Goal: Task Accomplishment & Management: Manage account settings

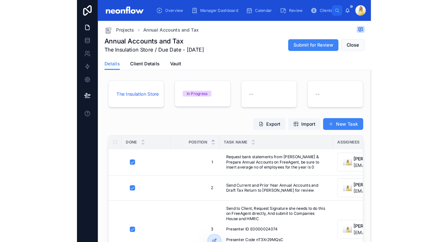
scroll to position [19, 0]
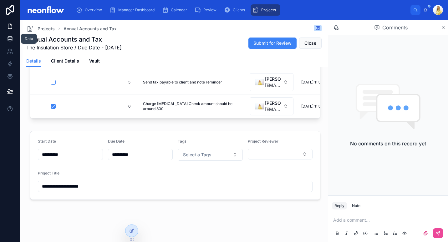
click at [9, 40] on icon at bounding box center [10, 39] width 6 height 6
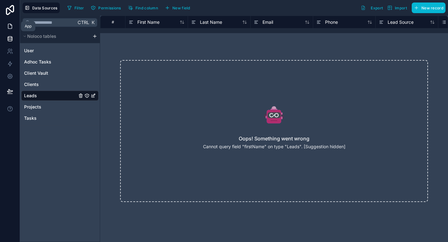
click at [11, 23] on link at bounding box center [10, 26] width 20 height 13
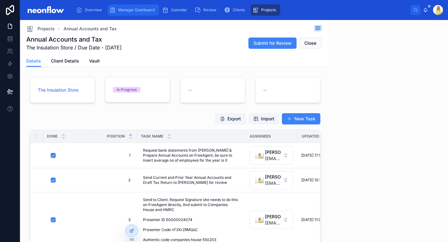
click at [133, 12] on span "Manager Dashboard" at bounding box center [136, 10] width 36 height 5
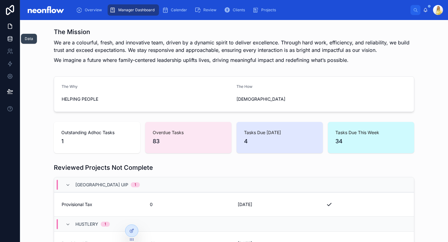
click at [13, 45] on link at bounding box center [10, 39] width 20 height 13
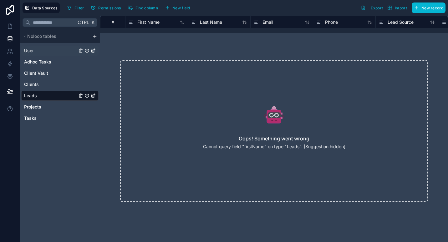
click at [47, 52] on div "User" at bounding box center [59, 51] width 77 height 10
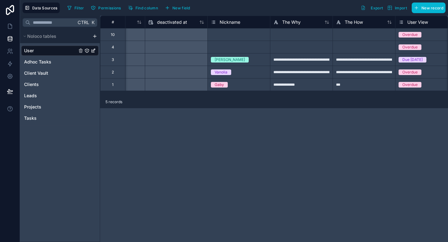
scroll to position [0, 548]
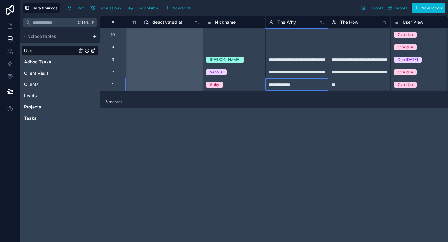
click at [288, 85] on div "**********" at bounding box center [296, 84] width 63 height 13
type input "**********"
click at [300, 127] on div "**********" at bounding box center [274, 129] width 348 height 226
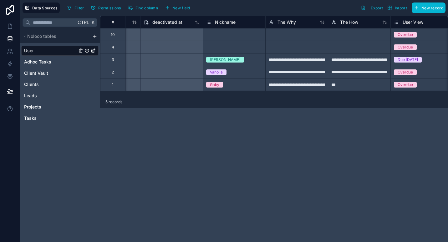
click at [240, 49] on div "Select a Nickname" at bounding box center [234, 47] width 62 height 6
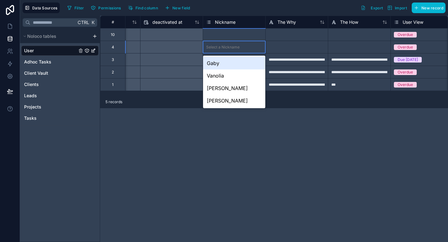
click at [197, 137] on div "**********" at bounding box center [274, 129] width 348 height 226
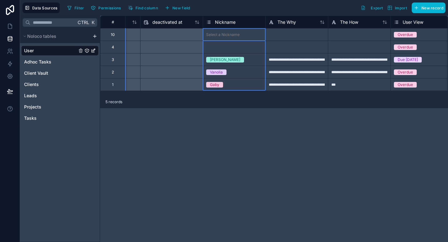
click at [226, 23] on span "Nickname" at bounding box center [225, 22] width 21 height 6
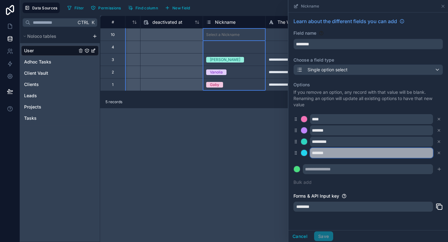
click at [322, 154] on input "*******" at bounding box center [371, 153] width 123 height 10
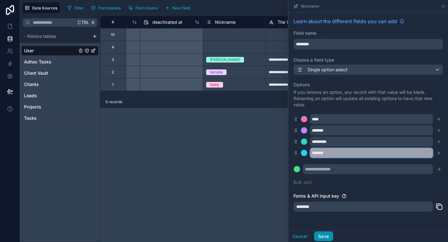
type input "*******"
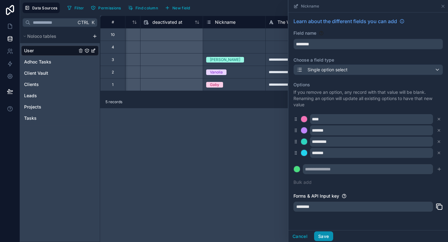
click at [321, 235] on button "Save" at bounding box center [323, 236] width 19 height 10
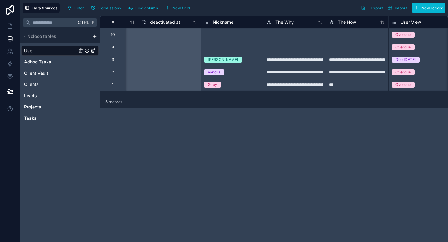
scroll to position [0, 550]
click at [201, 51] on div "Select a Nickname" at bounding box center [231, 47] width 62 height 12
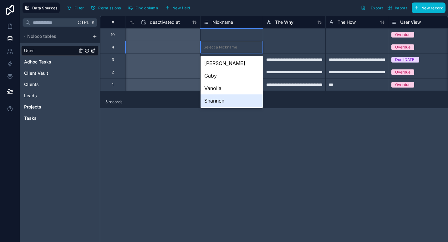
click at [216, 98] on div "Shannen" at bounding box center [231, 100] width 62 height 13
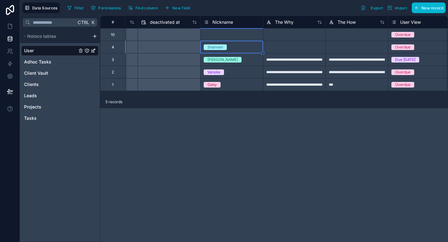
click at [300, 139] on div "**********" at bounding box center [274, 129] width 348 height 226
click at [49, 98] on div "Leads" at bounding box center [59, 96] width 77 height 10
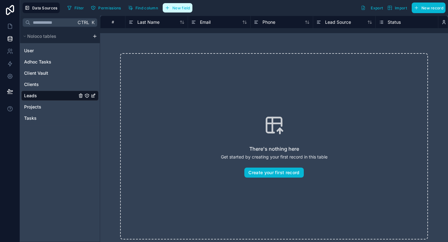
click at [189, 5] on button "New field" at bounding box center [178, 7] width 30 height 9
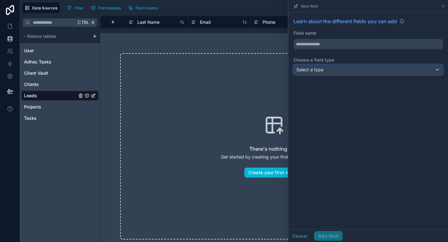
click at [336, 69] on div "Select a type" at bounding box center [368, 70] width 149 height 10
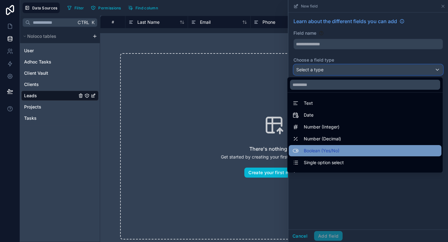
scroll to position [181, 0]
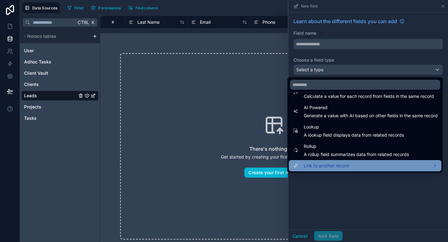
click at [339, 164] on span "Link to another record" at bounding box center [326, 166] width 45 height 8
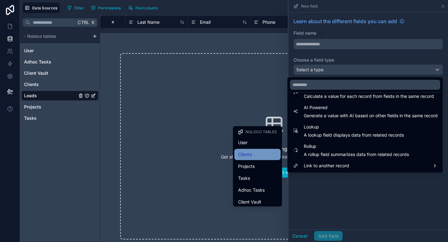
click at [255, 158] on div "Clients" at bounding box center [257, 155] width 39 height 8
type input "*******"
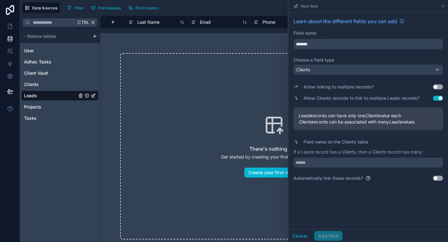
click at [439, 97] on button "Use setting" at bounding box center [438, 98] width 10 height 5
click at [345, 163] on input "text" at bounding box center [367, 163] width 149 height 10
type input "****"
click at [329, 236] on button "Add field" at bounding box center [328, 236] width 28 height 10
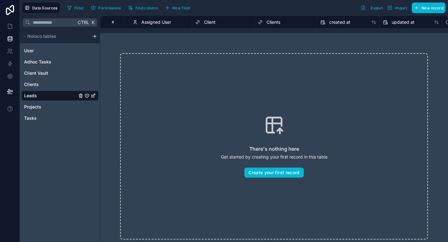
scroll to position [0, 302]
click at [214, 23] on span "Client" at bounding box center [217, 22] width 12 height 6
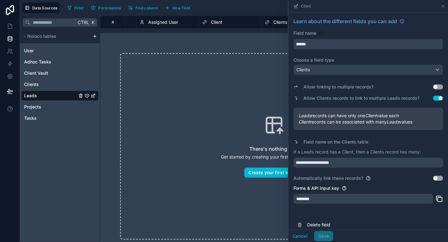
scroll to position [7, 0]
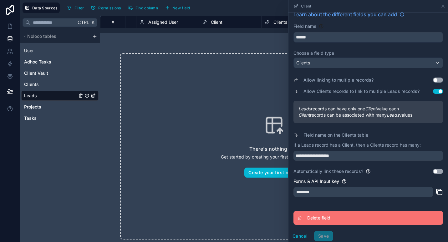
click at [321, 220] on span "Delete field" at bounding box center [352, 218] width 90 height 6
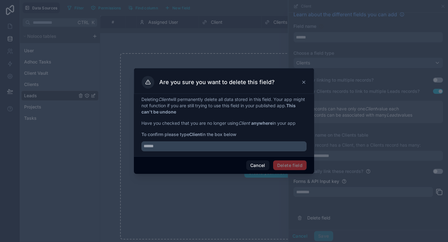
click at [196, 133] on strong "Client" at bounding box center [195, 134] width 13 height 5
copy span "Client"
click at [193, 145] on input "text" at bounding box center [223, 146] width 165 height 10
paste input "******"
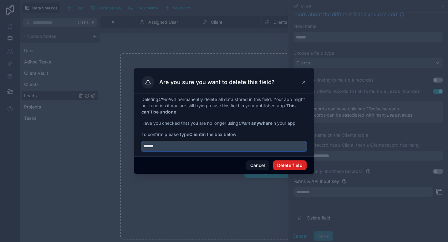
type input "******"
click at [296, 161] on button "Delete field" at bounding box center [289, 165] width 33 height 10
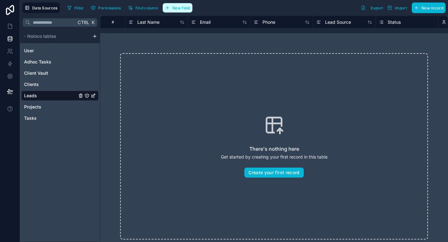
click at [181, 9] on span "New field" at bounding box center [181, 8] width 18 height 5
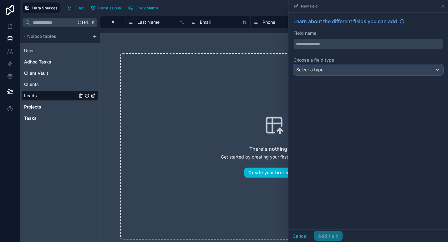
click at [344, 70] on div "Select a type" at bounding box center [368, 70] width 149 height 10
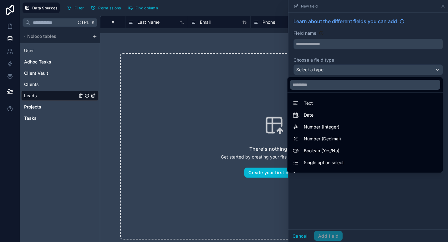
click at [297, 235] on div at bounding box center [367, 121] width 159 height 242
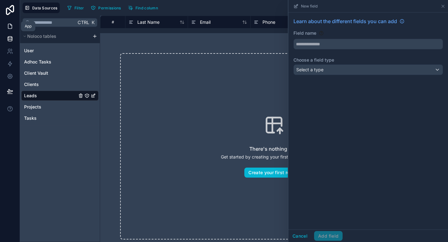
click at [10, 25] on icon at bounding box center [10, 26] width 6 height 6
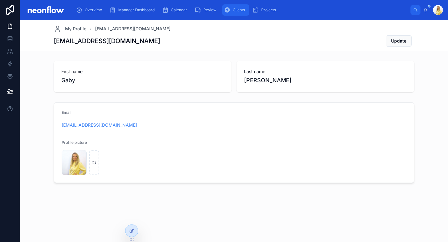
click at [228, 14] on div "Clients" at bounding box center [235, 10] width 23 height 10
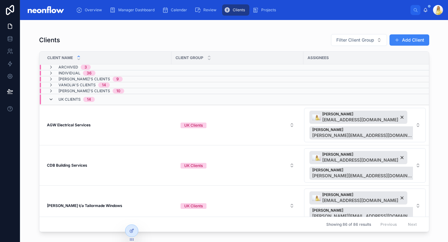
click at [50, 102] on icon at bounding box center [50, 99] width 5 height 5
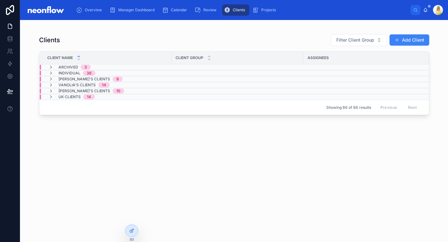
click at [63, 68] on span "Archived" at bounding box center [68, 67] width 20 height 5
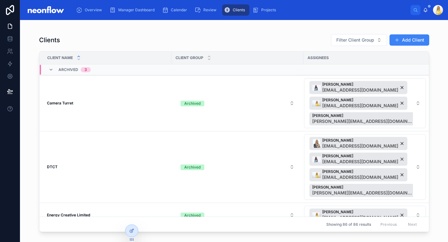
click at [69, 69] on span "Archived" at bounding box center [68, 69] width 20 height 5
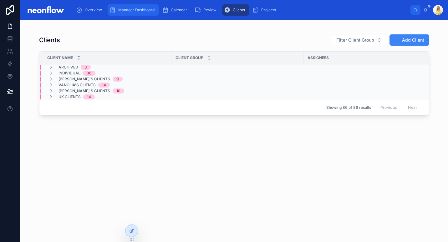
click at [129, 4] on link "Manager Dashboard" at bounding box center [133, 9] width 51 height 11
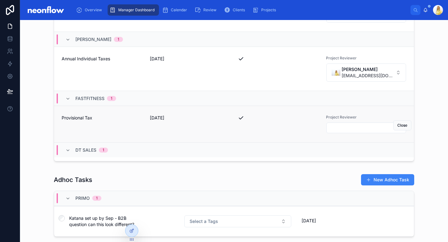
scroll to position [107, 0]
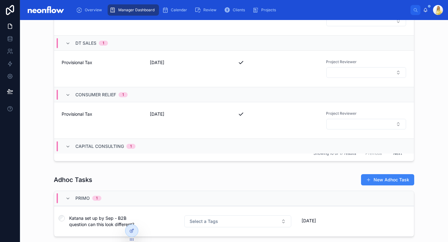
click at [31, 187] on div "Adhoc Tasks New Adhoc Task PRIMO 1 Katana set up by Sep - B2B question can this…" at bounding box center [234, 206] width 418 height 70
click at [32, 153] on div "Projects Not Reviewed R Maghnath 1 Annual Individual Taxes 01/07/2025 Project R…" at bounding box center [234, 64] width 418 height 203
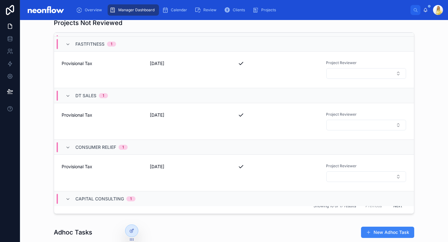
scroll to position [349, 0]
click at [353, 53] on link "Provisional Tax 31/07/2025 Project Reviewer Close" at bounding box center [234, 70] width 360 height 37
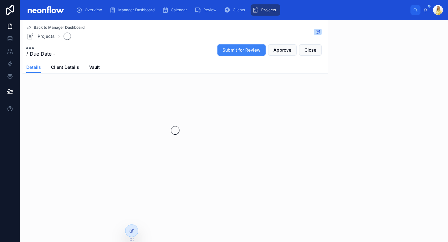
click at [358, 61] on div at bounding box center [388, 131] width 120 height 222
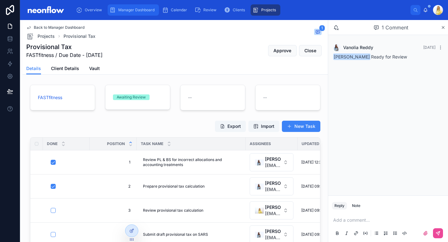
click at [126, 13] on div "Manager Dashboard" at bounding box center [133, 10] width 48 height 10
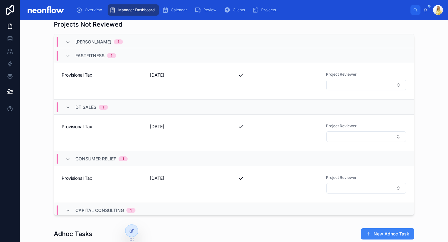
scroll to position [97, 0]
click at [78, 75] on span "Provisional Tax" at bounding box center [102, 75] width 81 height 6
click at [81, 123] on link "Provisional Tax 31/07/2025 Project Reviewer Close" at bounding box center [234, 133] width 360 height 37
click at [82, 181] on span "Provisional Tax" at bounding box center [102, 178] width 81 height 6
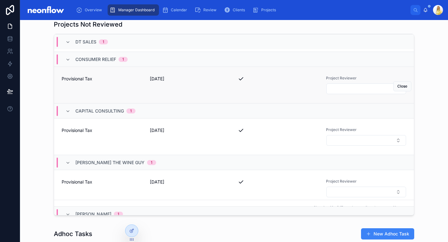
scroll to position [197, 0]
click at [72, 133] on div "Provisional Tax" at bounding box center [102, 136] width 81 height 19
click at [81, 183] on span "Provisional Tax" at bounding box center [102, 182] width 81 height 6
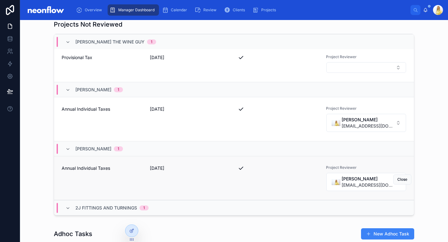
scroll to position [372, 0]
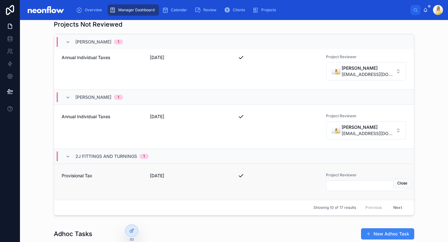
click at [85, 175] on span "Provisional Tax" at bounding box center [102, 176] width 81 height 6
click at [389, 208] on button "Next" at bounding box center [398, 208] width 18 height 10
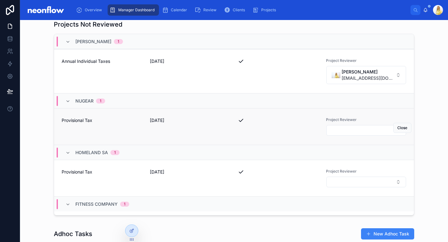
click at [76, 122] on span "Provisional Tax" at bounding box center [102, 120] width 81 height 6
click at [81, 172] on span "Provisional Tax" at bounding box center [102, 172] width 81 height 6
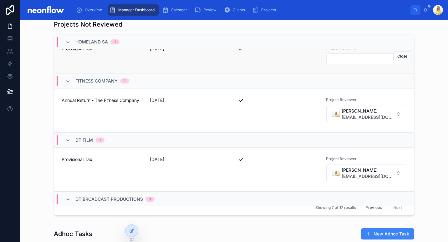
scroll to position [123, 0]
click at [79, 164] on div "Provisional Tax" at bounding box center [102, 170] width 81 height 26
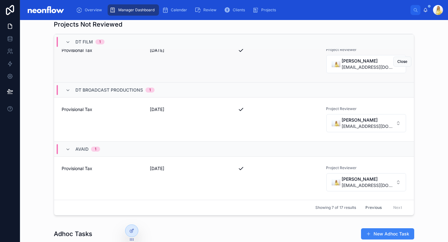
scroll to position [233, 0]
click at [78, 113] on div "Provisional Tax" at bounding box center [102, 119] width 81 height 26
click at [82, 174] on div "Provisional Tax" at bounding box center [102, 178] width 81 height 26
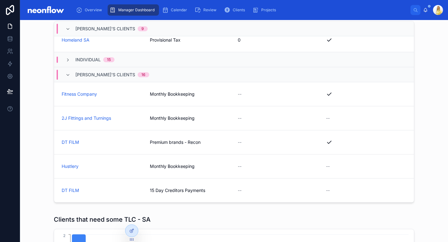
scroll to position [201, 0]
click at [70, 60] on div "Individual 15" at bounding box center [89, 60] width 49 height 6
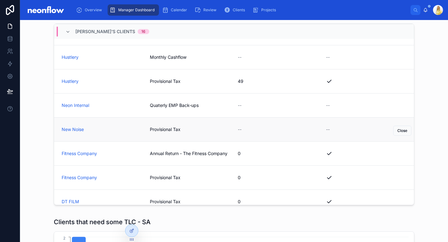
scroll to position [816, 0]
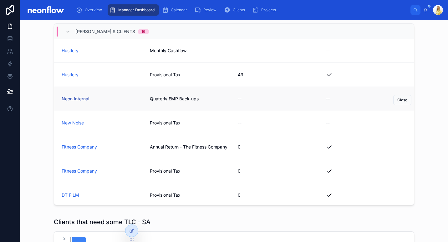
click at [83, 100] on span "Neon Internal" at bounding box center [76, 99] width 28 height 6
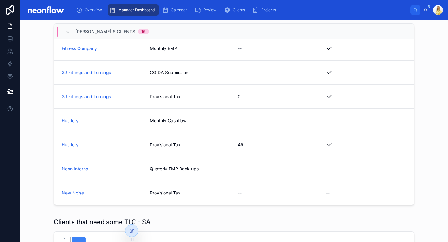
scroll to position [746, 0]
click at [153, 191] on span "Provisional Tax" at bounding box center [190, 193] width 81 height 6
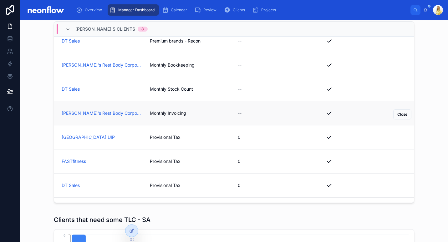
scroll to position [0, 0]
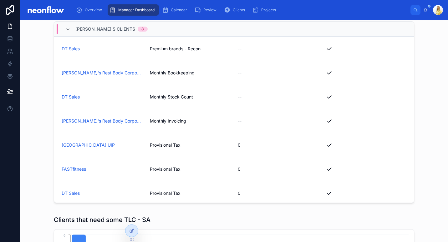
click at [71, 30] on div "Shannen's Clients 8" at bounding box center [106, 29] width 82 height 10
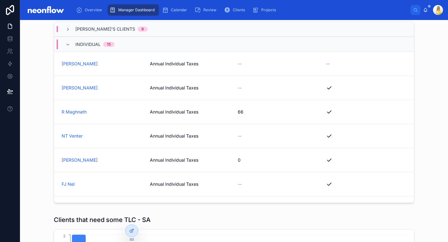
click at [73, 50] on div "Individual 15" at bounding box center [234, 44] width 360 height 15
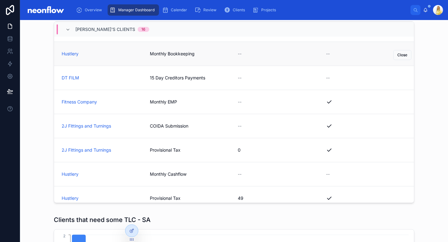
scroll to position [177, 0]
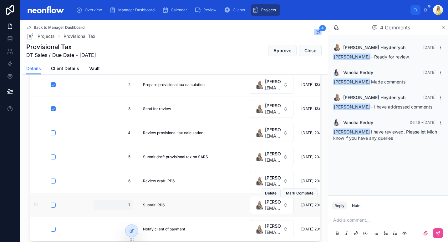
scroll to position [214, 0]
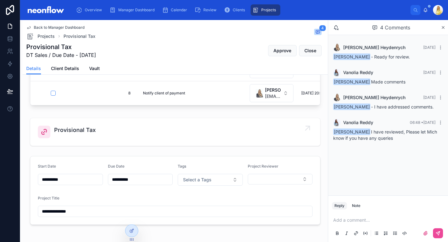
click at [83, 130] on span "Provisional Tax" at bounding box center [75, 130] width 42 height 9
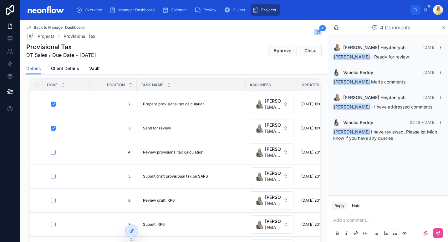
scroll to position [7, 0]
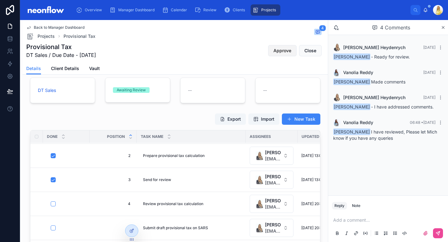
click at [271, 54] on button "Approve" at bounding box center [282, 50] width 28 height 11
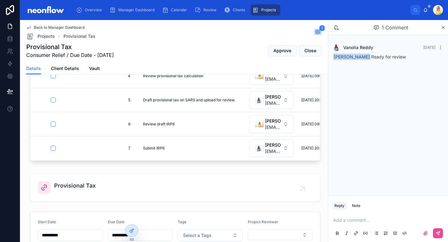
scroll to position [159, 0]
click at [94, 185] on span "Provisional Tax" at bounding box center [75, 185] width 42 height 9
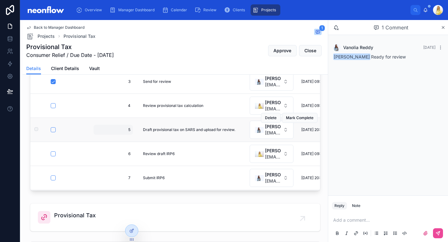
scroll to position [129, 0]
click at [53, 106] on button "button" at bounding box center [53, 106] width 5 height 5
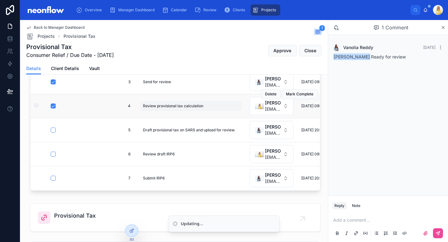
scroll to position [0, 0]
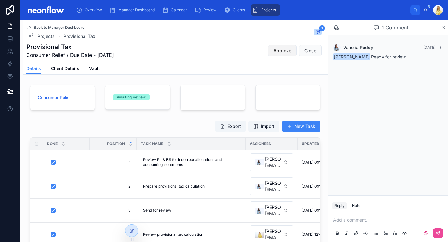
click at [273, 53] on span "Approve" at bounding box center [282, 51] width 18 height 6
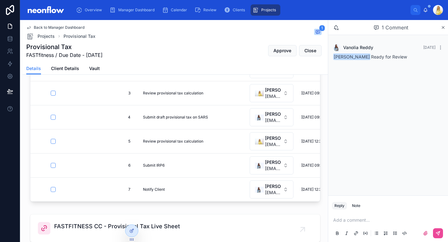
scroll to position [160, 0]
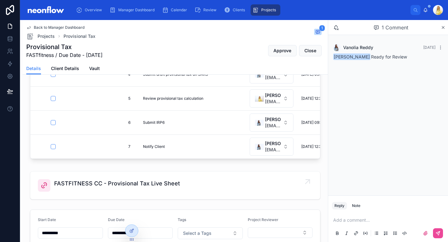
click at [80, 184] on span "FASTFITNESS CC - Provisional Tax Live Sheet" at bounding box center [117, 183] width 126 height 9
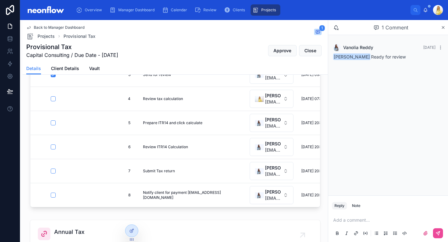
scroll to position [28, 0]
click at [65, 234] on span "Annual Tax" at bounding box center [69, 232] width 30 height 9
click at [54, 96] on button "button" at bounding box center [53, 98] width 5 height 5
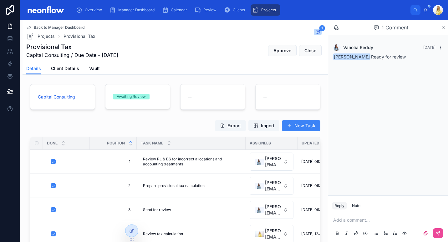
scroll to position [0, 0]
click at [279, 56] on button "Approve" at bounding box center [282, 50] width 28 height 11
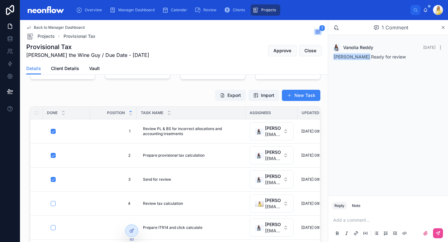
scroll to position [239, 0]
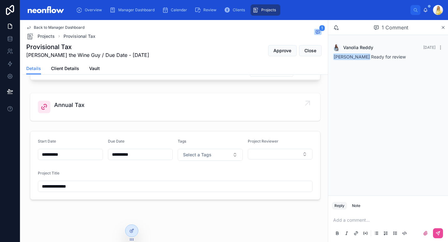
click at [73, 103] on span "Annual Tax" at bounding box center [69, 105] width 30 height 9
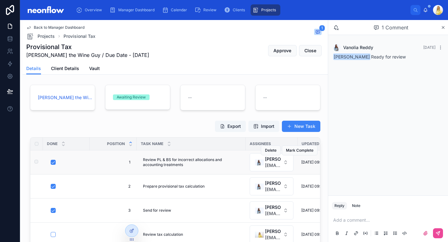
scroll to position [28, 0]
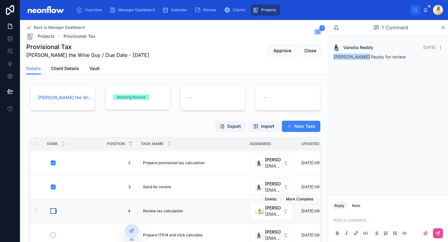
click at [52, 209] on button "button" at bounding box center [53, 211] width 5 height 5
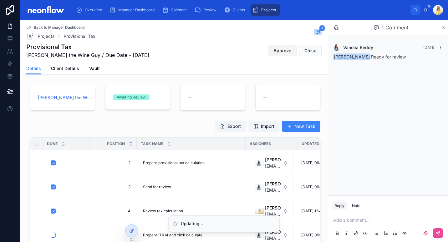
click at [276, 49] on span "Approve" at bounding box center [282, 51] width 18 height 6
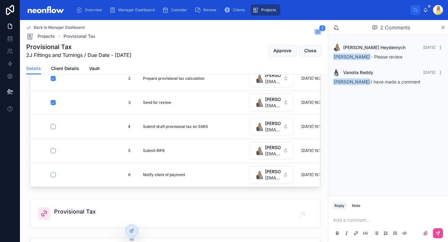
scroll to position [220, 0]
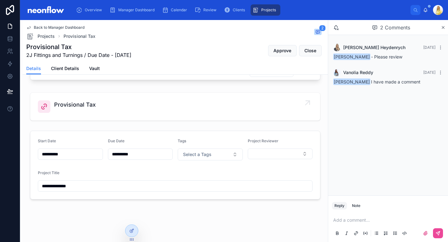
click at [83, 105] on span "Provisional Tax" at bounding box center [75, 104] width 42 height 9
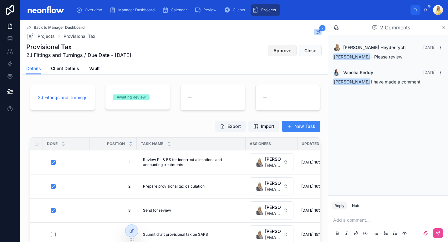
click at [280, 50] on span "Approve" at bounding box center [282, 51] width 18 height 6
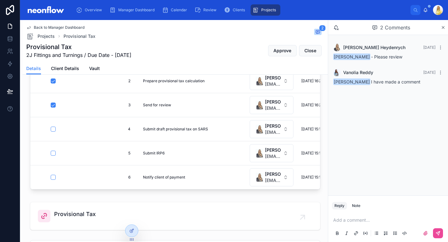
scroll to position [106, 0]
click at [367, 217] on p at bounding box center [389, 220] width 112 height 6
click at [437, 234] on icon at bounding box center [437, 233] width 5 height 5
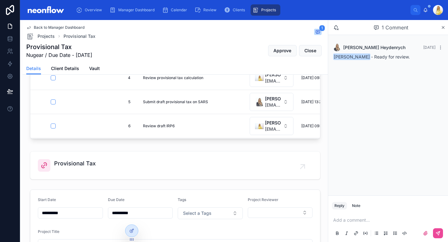
scroll to position [181, 0]
click at [73, 162] on span "Provisional Tax" at bounding box center [75, 163] width 42 height 9
click at [344, 220] on p at bounding box center [389, 220] width 112 height 6
click at [438, 232] on icon at bounding box center [437, 233] width 5 height 5
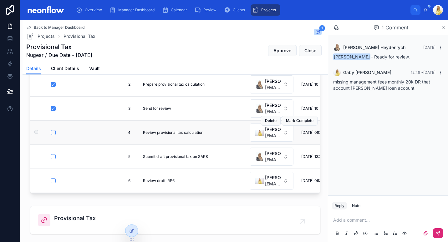
scroll to position [126, 0]
click at [54, 133] on button "button" at bounding box center [53, 132] width 5 height 5
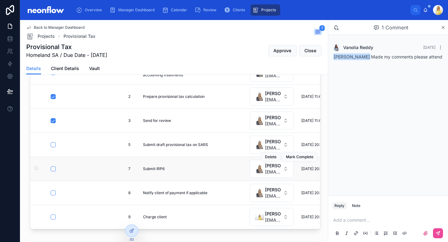
scroll to position [4, 0]
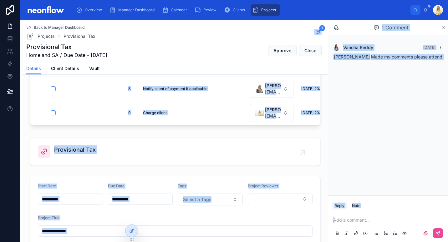
drag, startPoint x: 236, startPoint y: 160, endPoint x: 200, endPoint y: 256, distance: 102.3
click at [200, 242] on html "Overview Manager Dashboard Calendar Review Clients Projects [PERSON_NAME] Back …" at bounding box center [224, 121] width 448 height 242
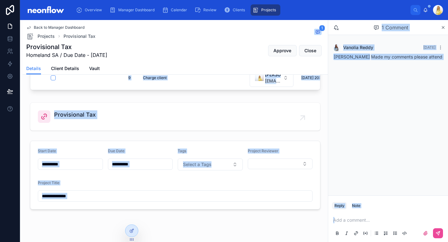
click at [232, 134] on div "Homeland SA Awaiting Review -- -- Export Import New Task Done Position Task Nam…" at bounding box center [175, 32] width 305 height 359
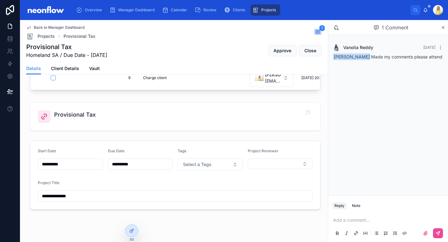
click at [78, 116] on span "Provisional Tax" at bounding box center [75, 114] width 42 height 9
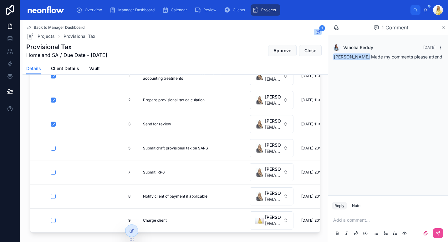
scroll to position [69, 0]
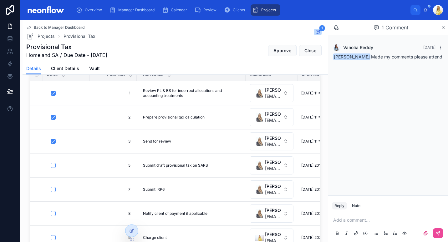
click at [363, 223] on p at bounding box center [389, 220] width 112 height 6
click at [438, 235] on icon at bounding box center [438, 233] width 4 height 4
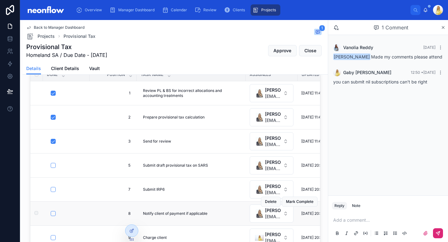
scroll to position [72, 0]
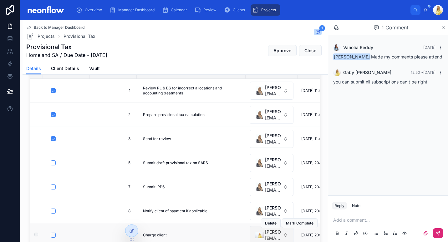
click at [281, 233] on button "Gaby Nivison gaby@neonaccounting.com" at bounding box center [272, 235] width 44 height 18
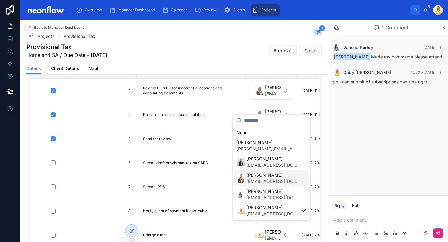
click at [276, 179] on span "[EMAIL_ADDRESS][DOMAIN_NAME]" at bounding box center [272, 181] width 53 height 6
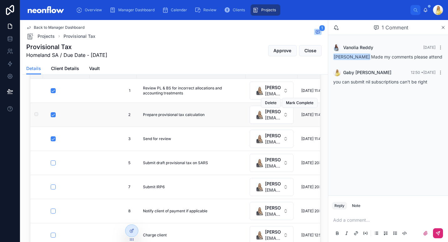
scroll to position [0, 0]
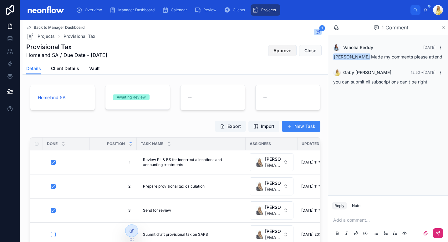
click at [274, 52] on span "Approve" at bounding box center [282, 51] width 18 height 6
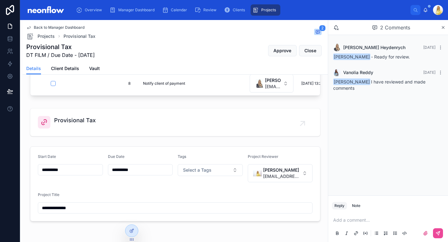
scroll to position [176, 0]
click at [77, 122] on span "Provisional Tax" at bounding box center [75, 119] width 42 height 9
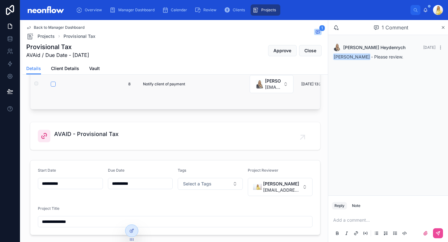
scroll to position [239, 0]
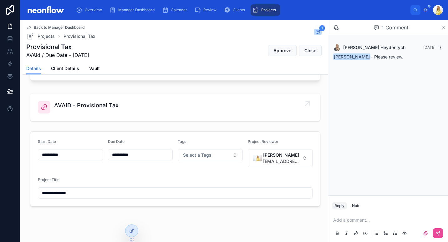
click at [82, 111] on div "AVAID - Provisional Tax" at bounding box center [86, 107] width 64 height 13
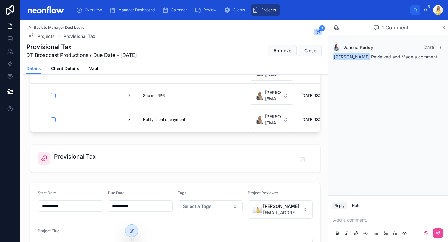
scroll to position [245, 0]
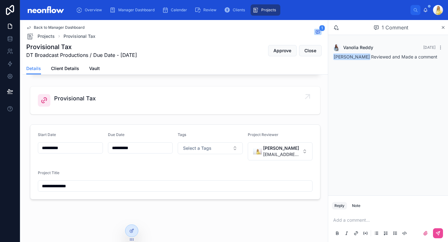
click at [78, 102] on span "Provisional Tax" at bounding box center [75, 98] width 42 height 9
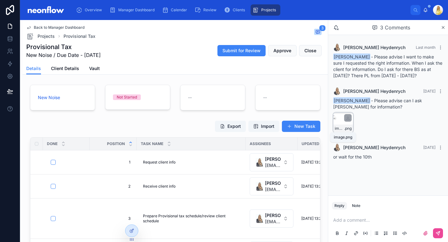
click at [341, 128] on span "image" at bounding box center [339, 128] width 9 height 5
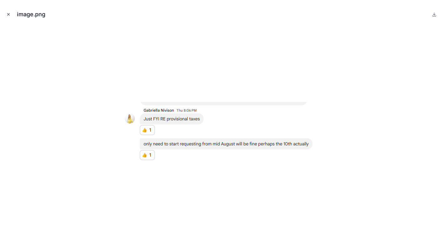
click at [9, 15] on icon "Close modal" at bounding box center [8, 14] width 4 height 4
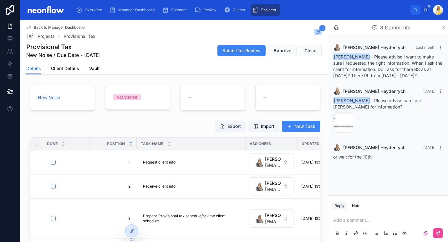
click at [357, 222] on p at bounding box center [389, 220] width 112 height 6
click at [437, 232] on icon at bounding box center [438, 233] width 4 height 4
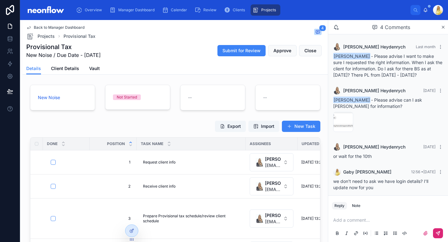
click at [345, 222] on p at bounding box center [389, 220] width 112 height 6
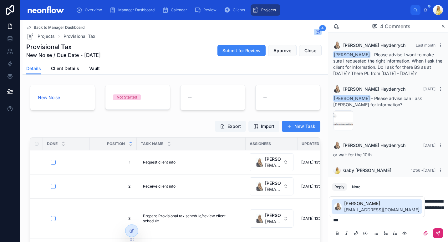
click at [338, 204] on div "Suggested mentions" at bounding box center [338, 207] width 8 height 8
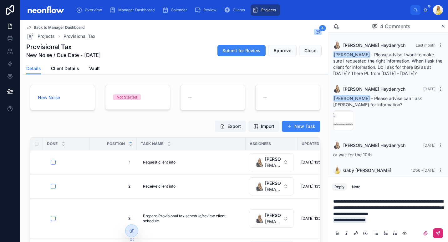
click at [437, 232] on icon at bounding box center [437, 233] width 5 height 5
